Goal: Task Accomplishment & Management: Manage account settings

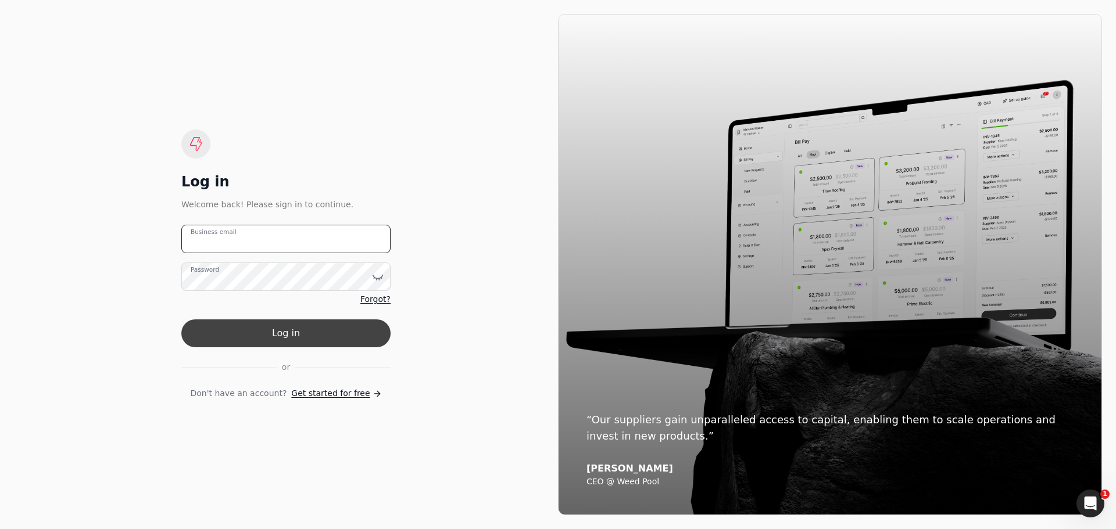
type email "[EMAIL_ADDRESS][PERSON_NAME][DOMAIN_NAME]"
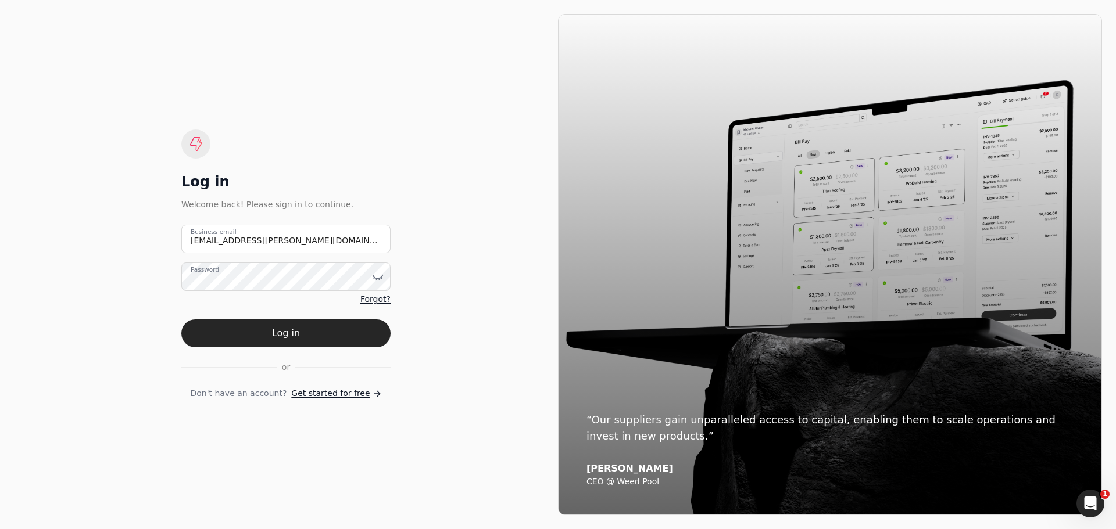
click at [304, 328] on button "Log in" at bounding box center [285, 334] width 209 height 28
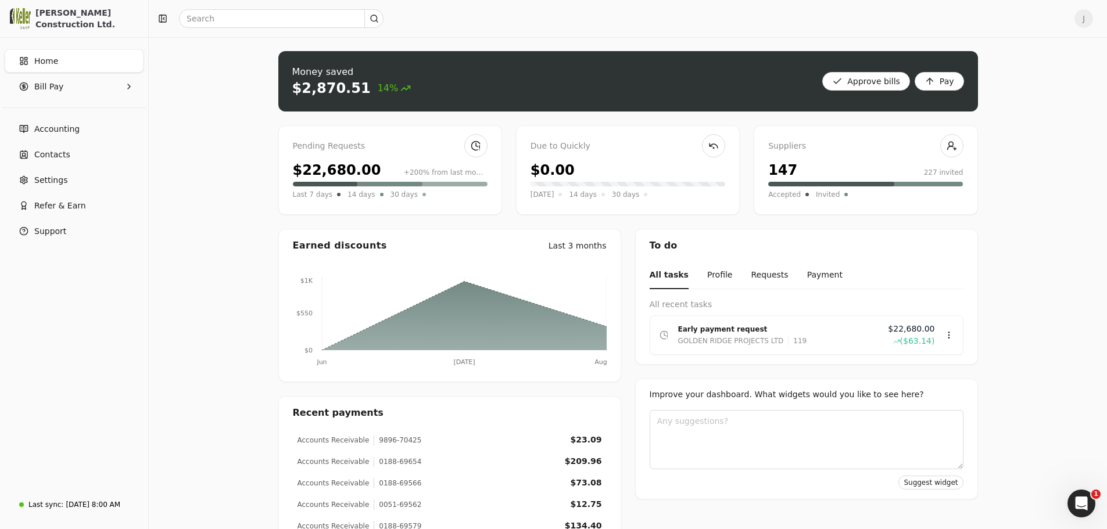
click at [567, 78] on div "Money saved $2,870.51 14% Approve bills Pay" at bounding box center [628, 81] width 700 height 60
click at [378, 90] on span "14%" at bounding box center [395, 88] width 34 height 14
click at [478, 141] on link at bounding box center [475, 145] width 23 height 23
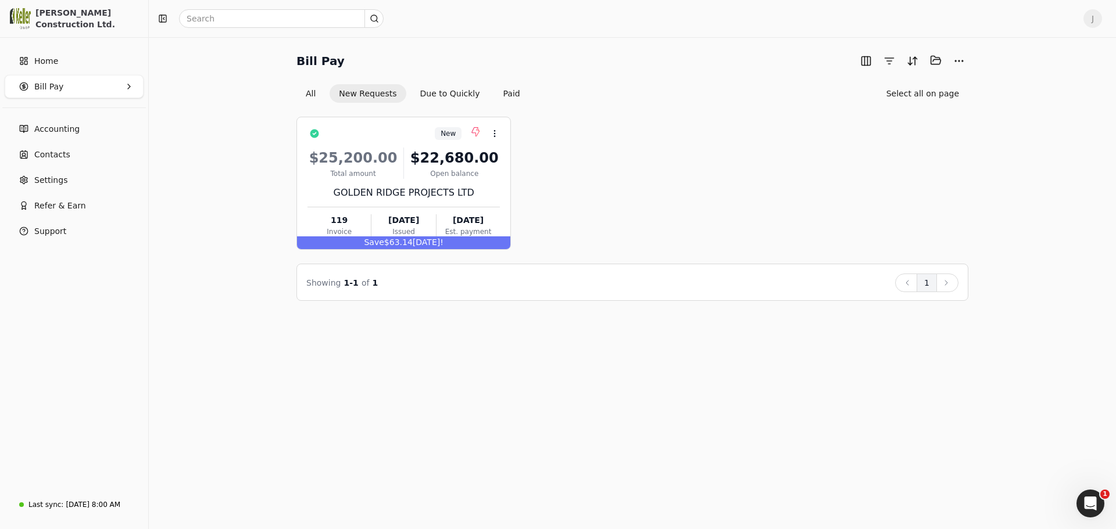
click at [576, 151] on div "New Context Menu Button $25,200.00 Total amount $22,680.00 Open balance GOLDEN …" at bounding box center [632, 183] width 672 height 133
